Goal: Navigation & Orientation: Find specific page/section

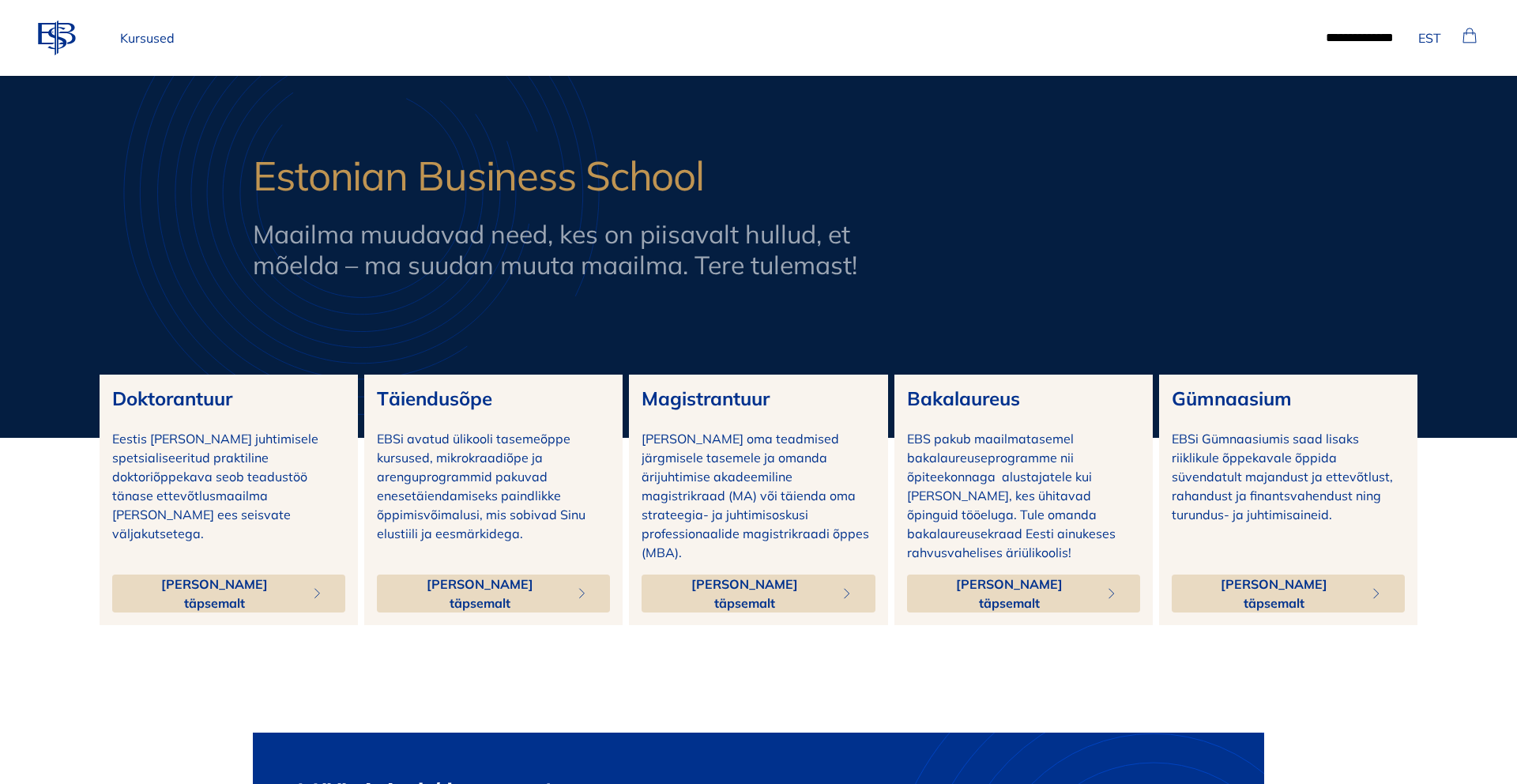
click at [505, 582] on button "[PERSON_NAME] täpsemalt" at bounding box center [493, 593] width 233 height 38
click at [785, 577] on span "[PERSON_NAME] täpsemalt" at bounding box center [743, 593] width 167 height 38
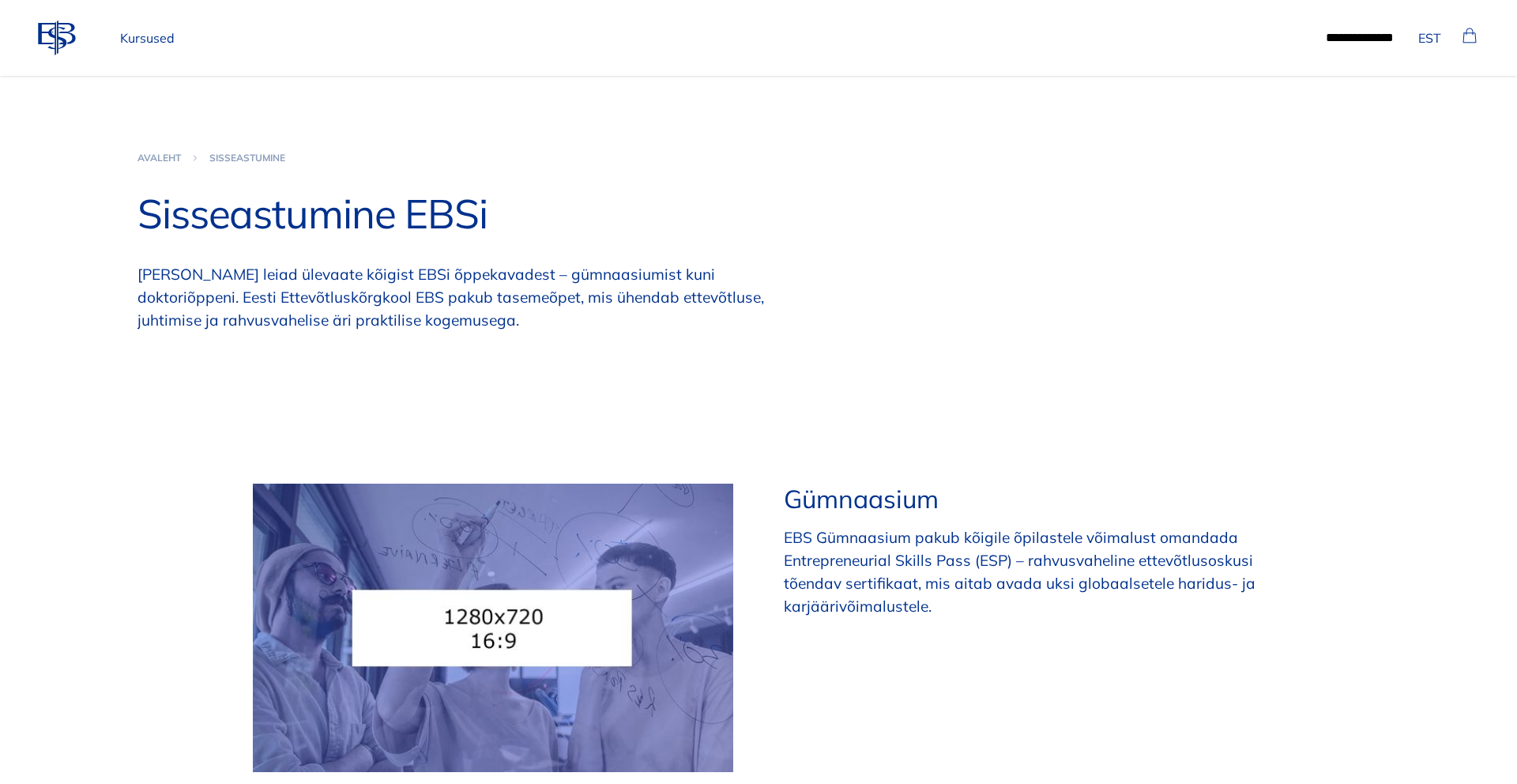
click at [160, 156] on link "Avaleht" at bounding box center [159, 158] width 43 height 12
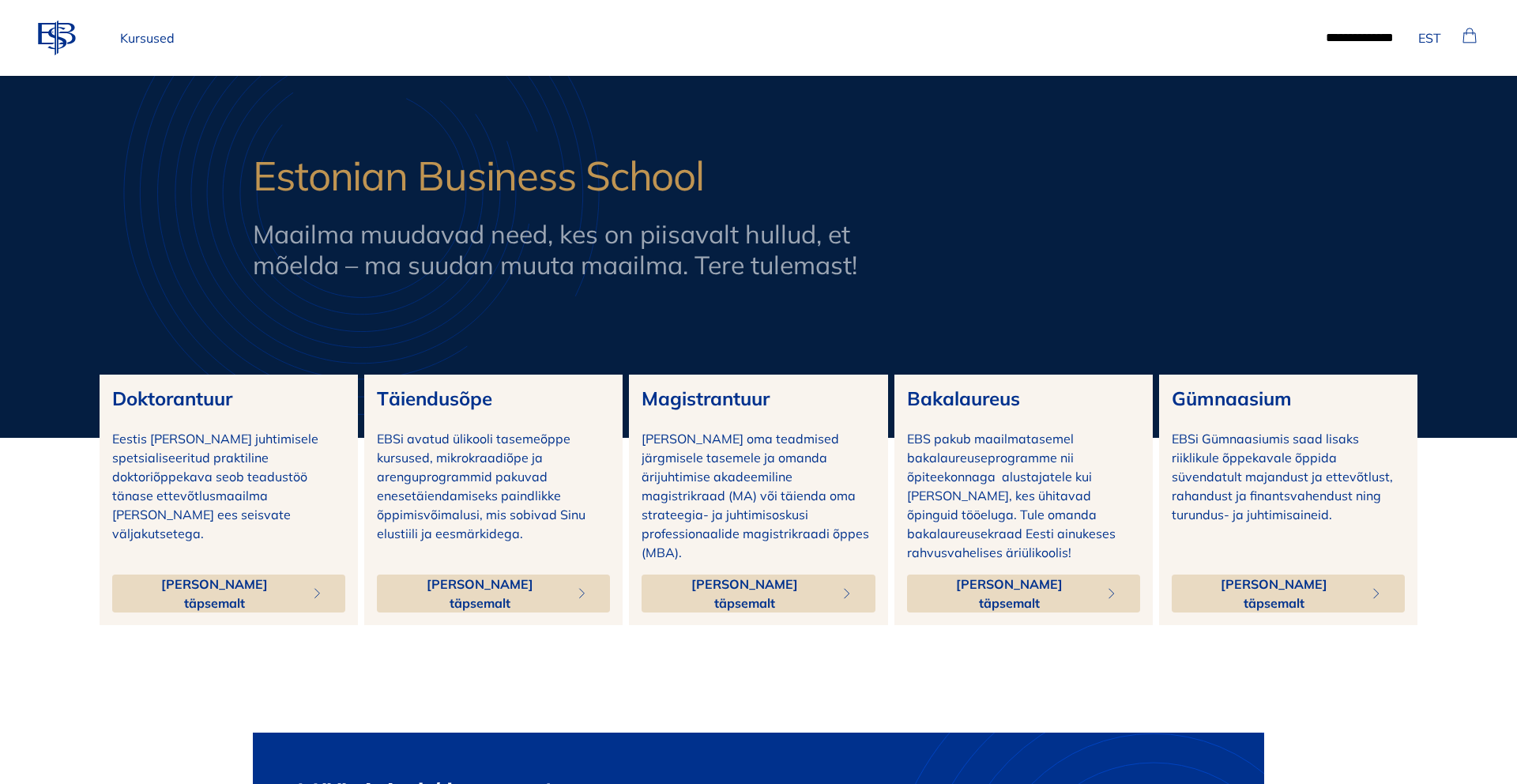
scroll to position [3, 0]
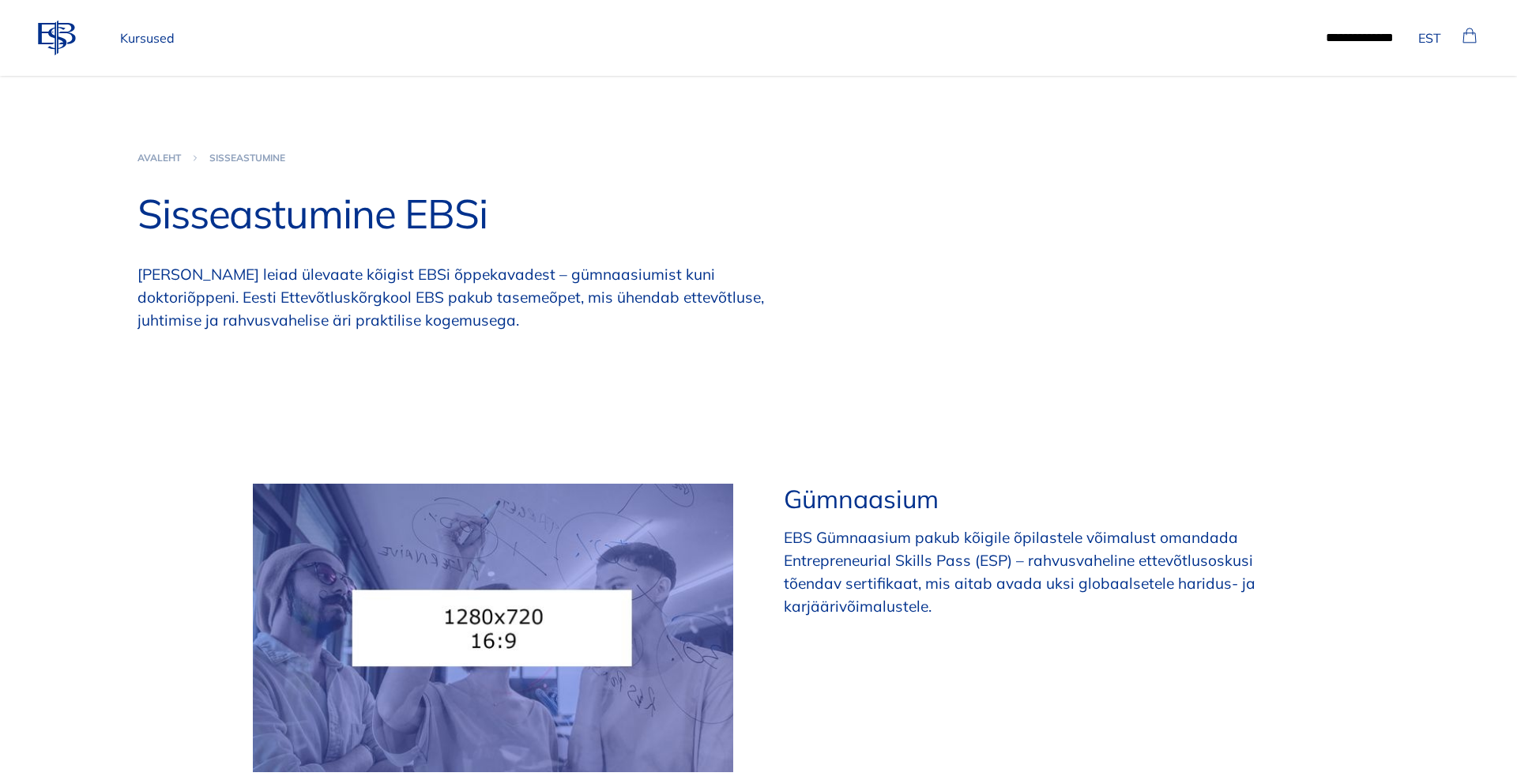
click at [58, 41] on icon "ebs-logo" at bounding box center [57, 37] width 38 height 38
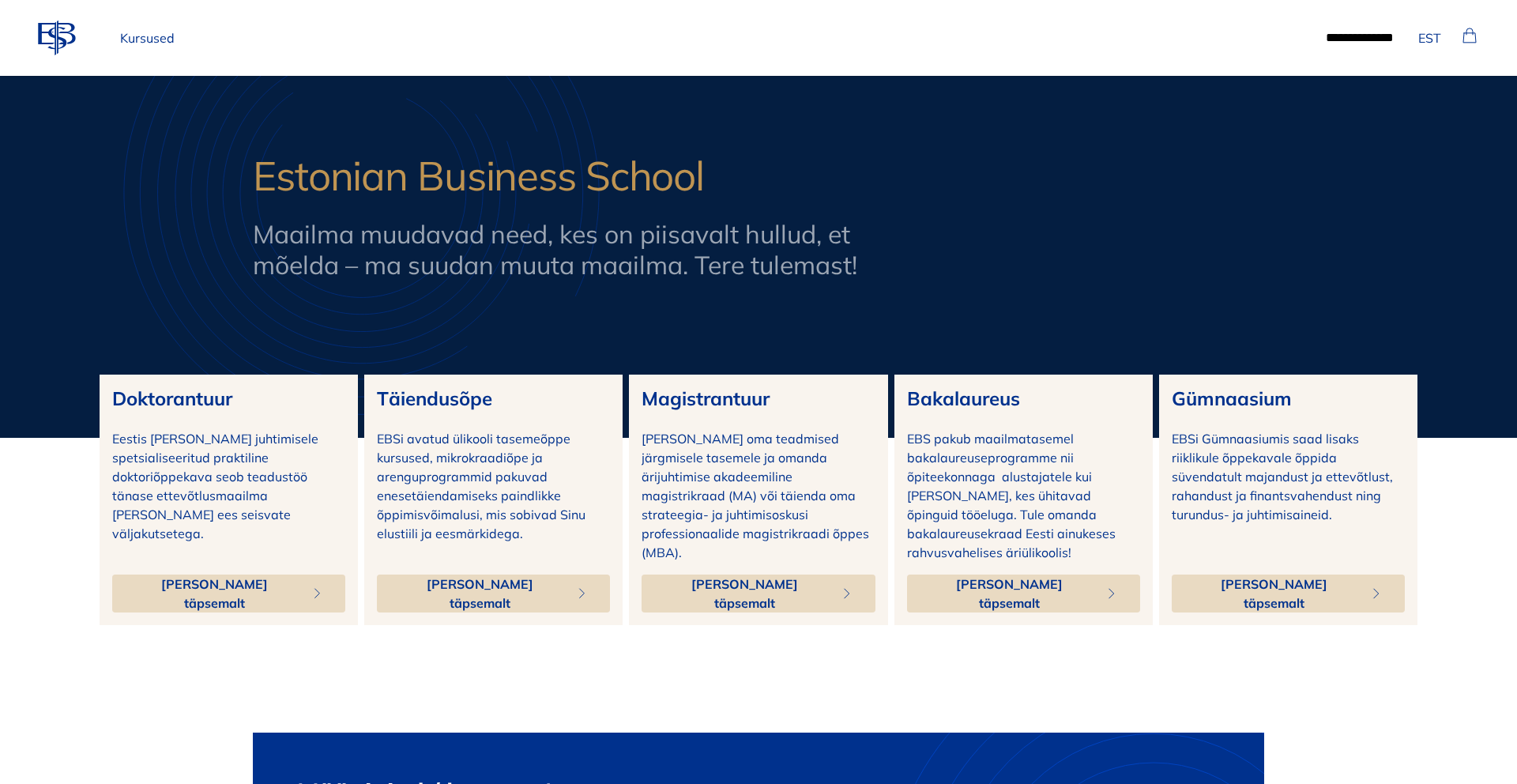
click at [167, 38] on link "Kursused" at bounding box center [148, 38] width 67 height 32
